Goal: Find specific page/section: Find specific page/section

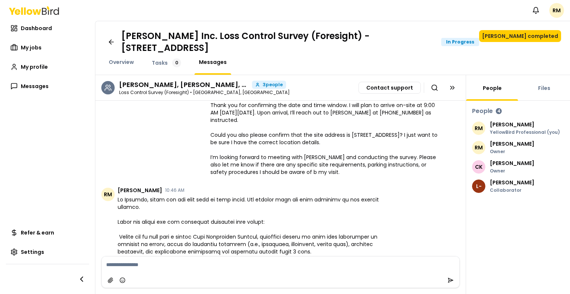
scroll to position [120, 0]
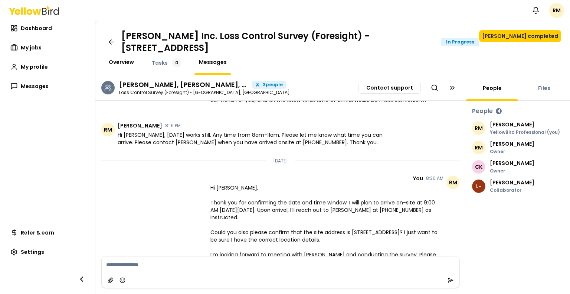
click at [124, 63] on span "Overview" at bounding box center [121, 61] width 25 height 7
